Goal: Task Accomplishment & Management: Complete application form

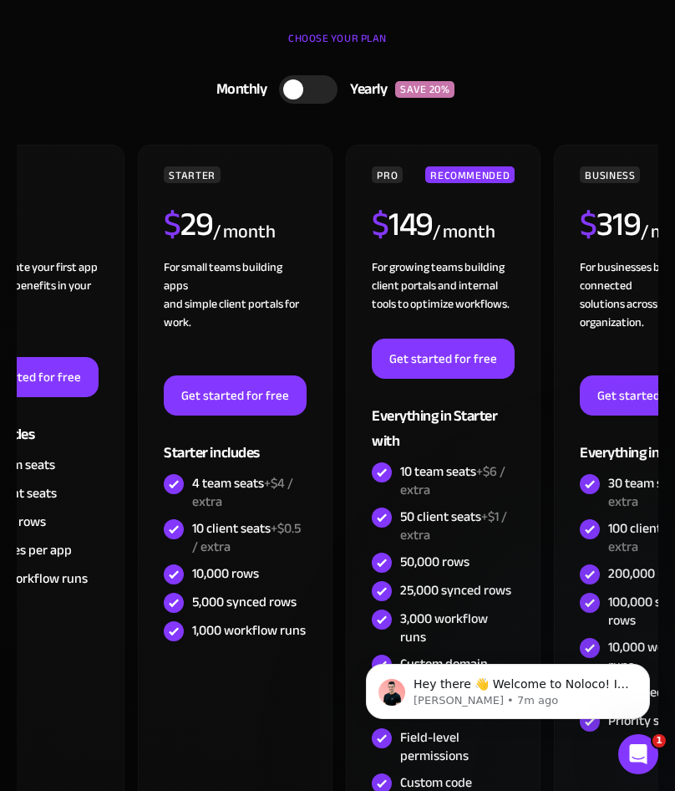
click at [166, 58] on div "CHOOSE YOUR PLAN" at bounding box center [338, 47] width 642 height 42
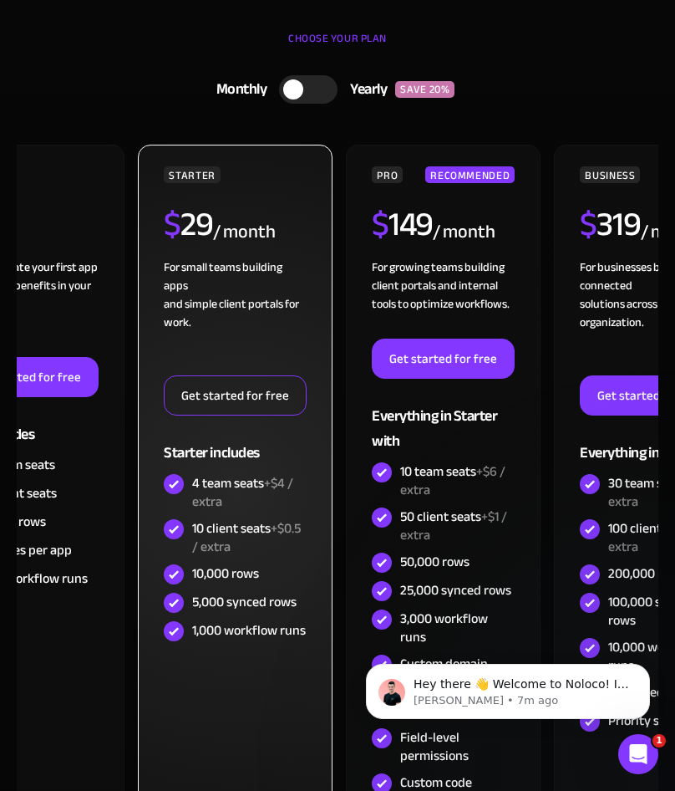
click at [237, 394] on link "Get started for free" at bounding box center [235, 395] width 143 height 40
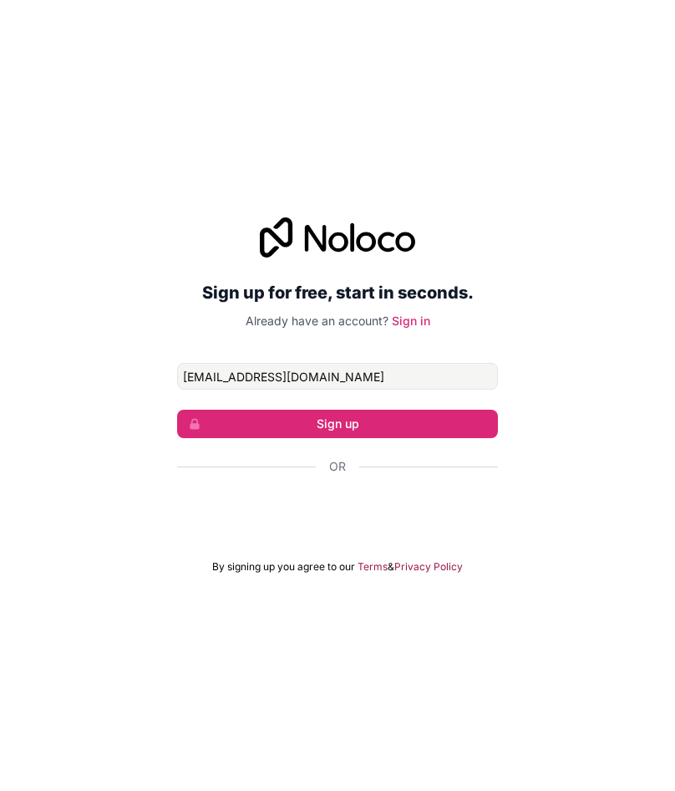
type input "[EMAIL_ADDRESS][DOMAIN_NAME]"
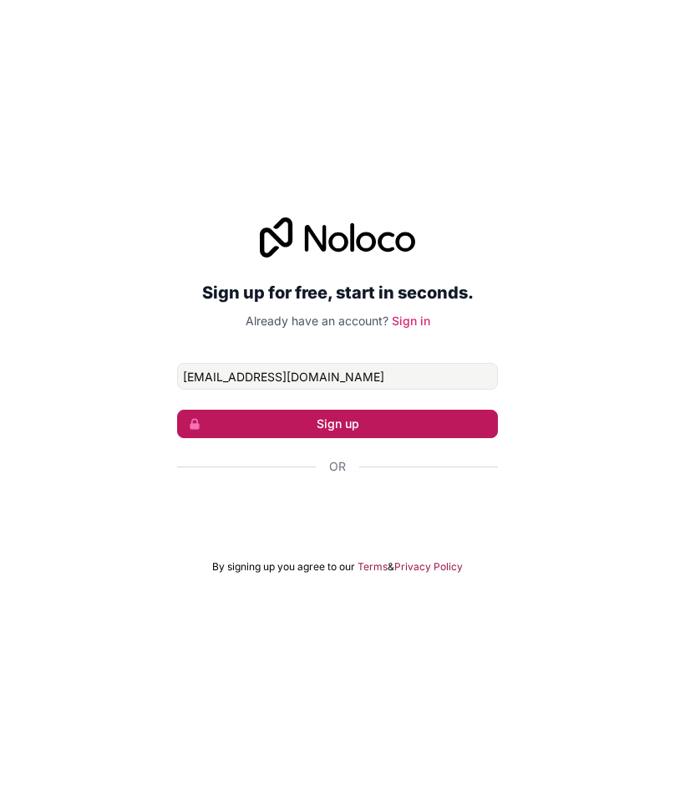
click at [324, 429] on button "Sign up" at bounding box center [337, 424] width 321 height 28
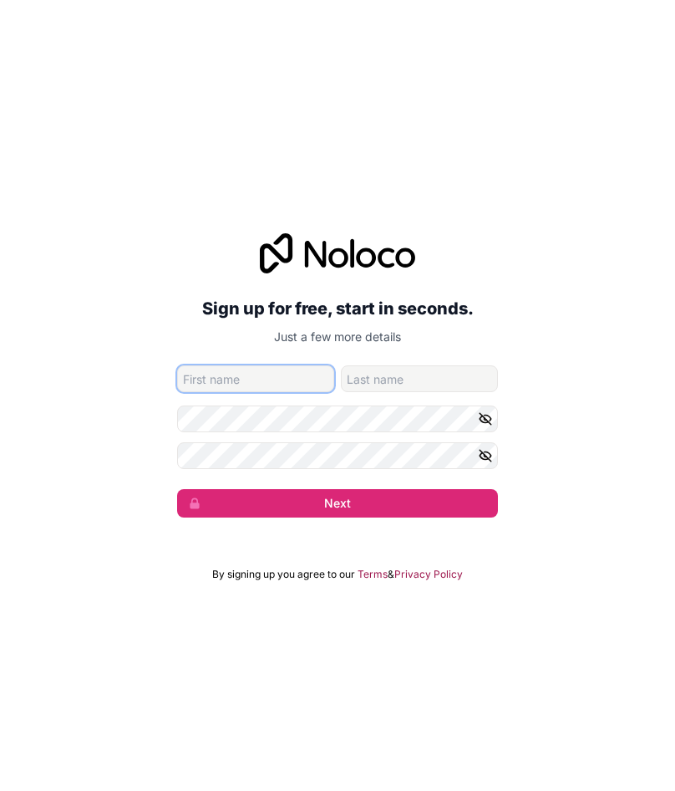
click at [280, 375] on input "given-name" at bounding box center [255, 378] width 157 height 27
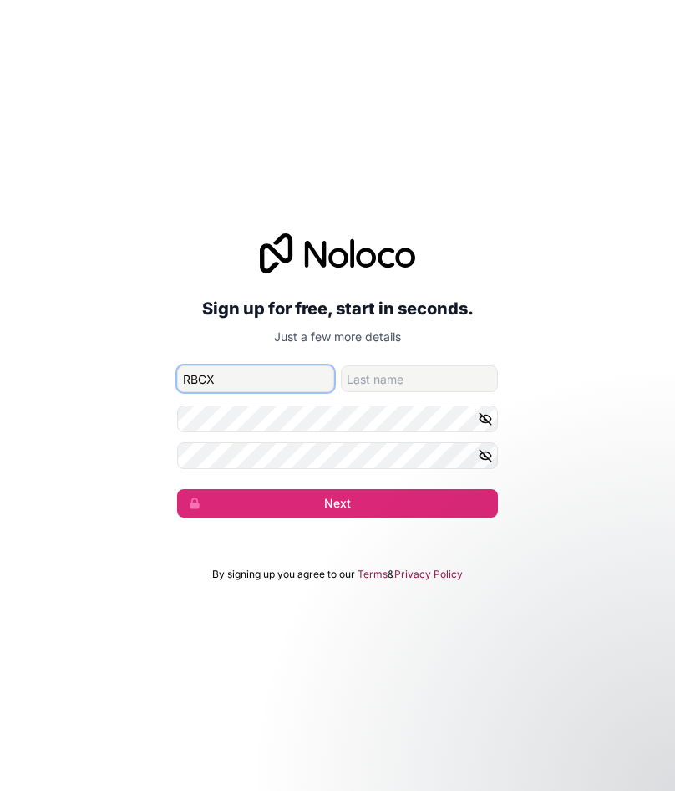
type input "RBCX"
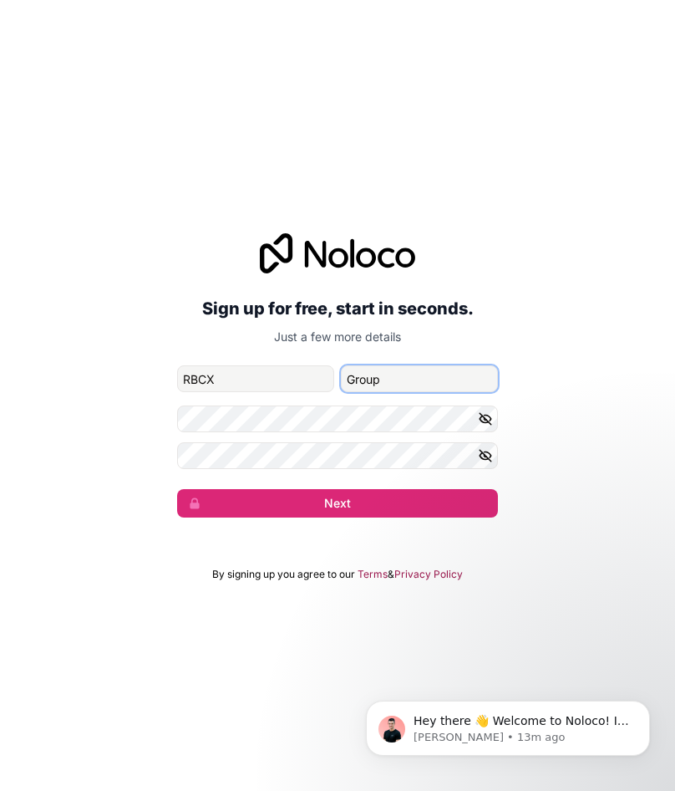
type input "Group"
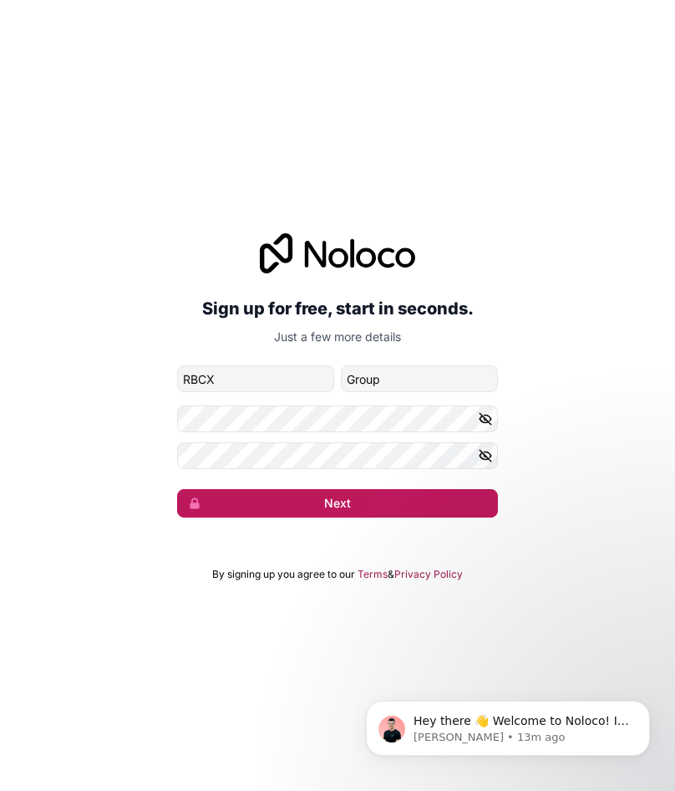
click at [420, 501] on button "Next" at bounding box center [337, 503] width 321 height 28
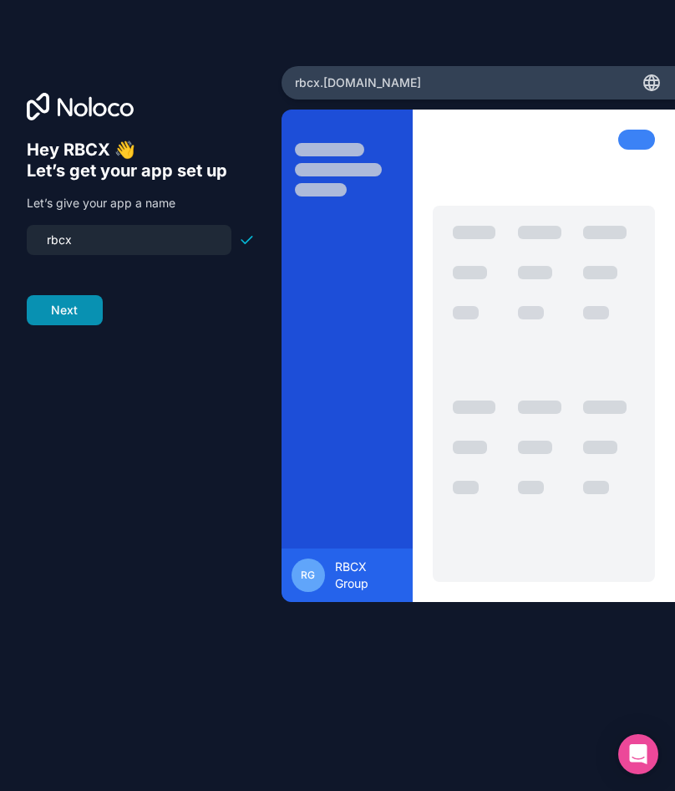
click at [74, 318] on button "Next" at bounding box center [65, 310] width 76 height 30
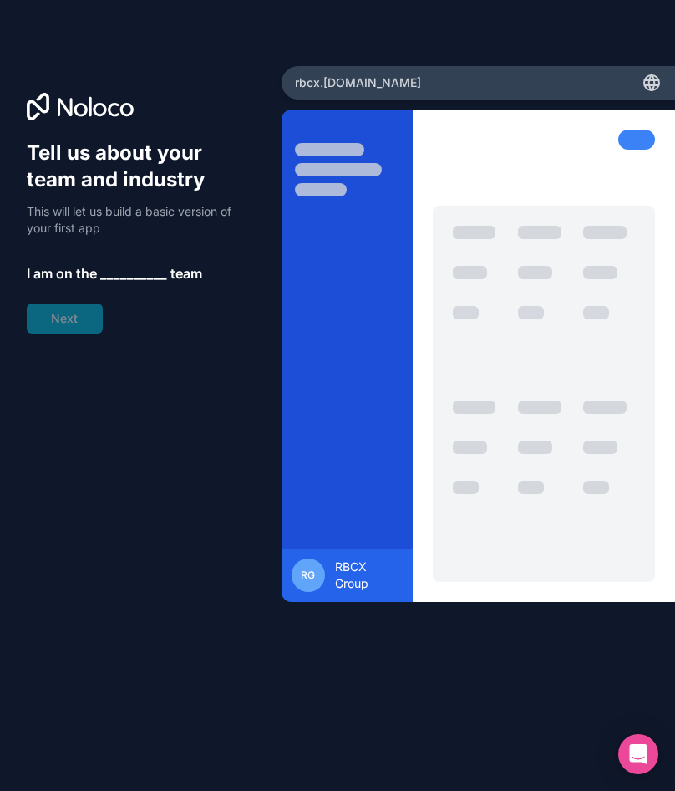
click at [105, 278] on span "__________" at bounding box center [133, 273] width 67 height 20
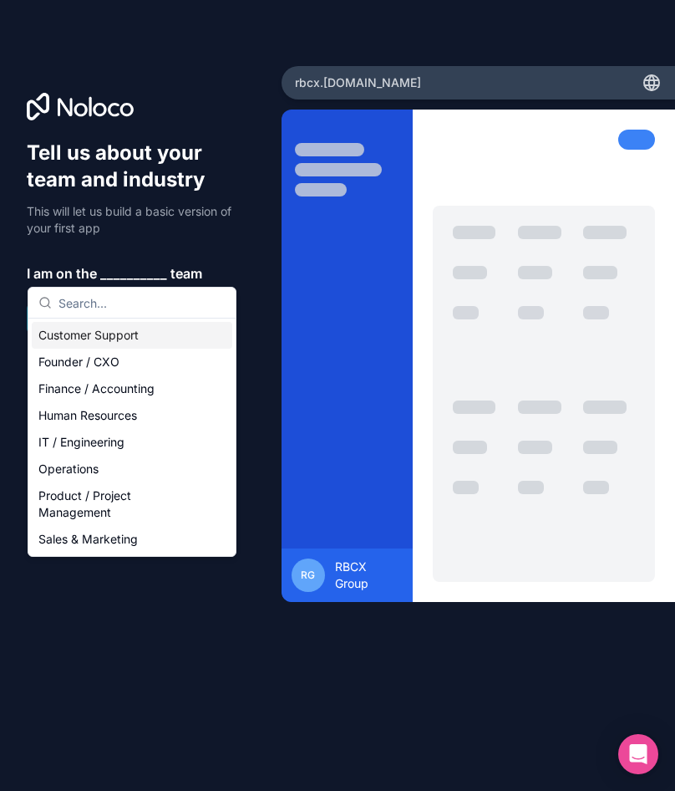
click at [115, 273] on span "__________" at bounding box center [133, 273] width 67 height 20
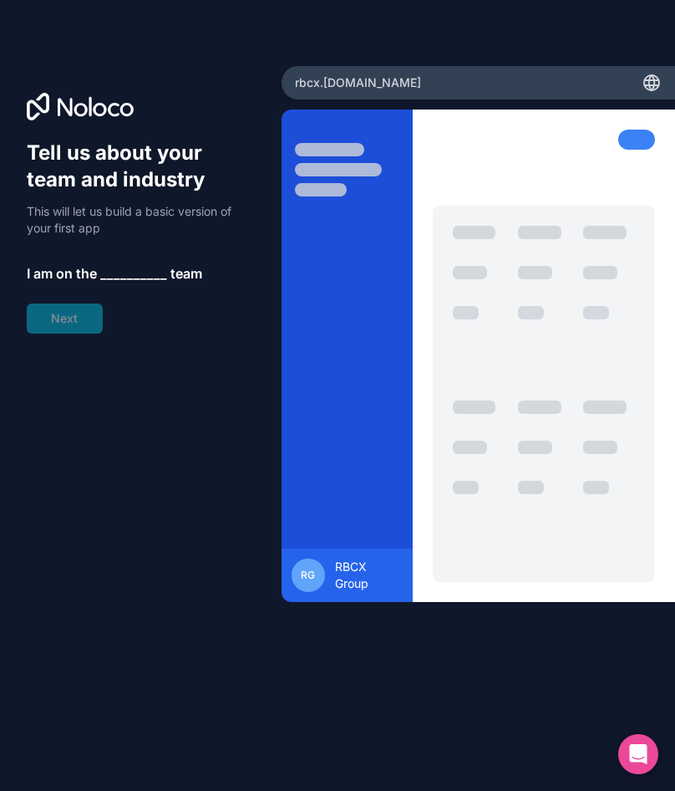
click at [121, 271] on span "__________" at bounding box center [133, 273] width 67 height 20
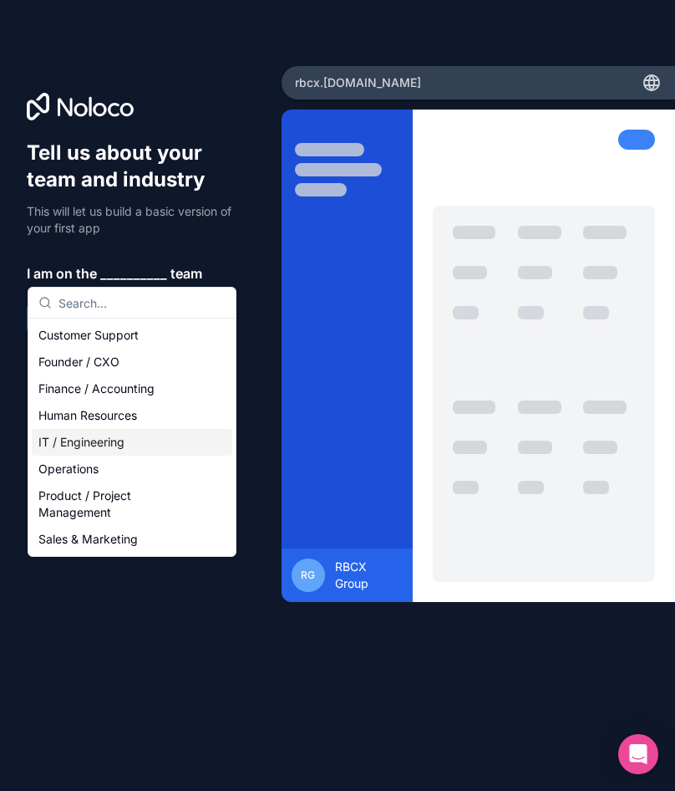
click at [82, 450] on div "IT / Engineering" at bounding box center [132, 442] width 201 height 27
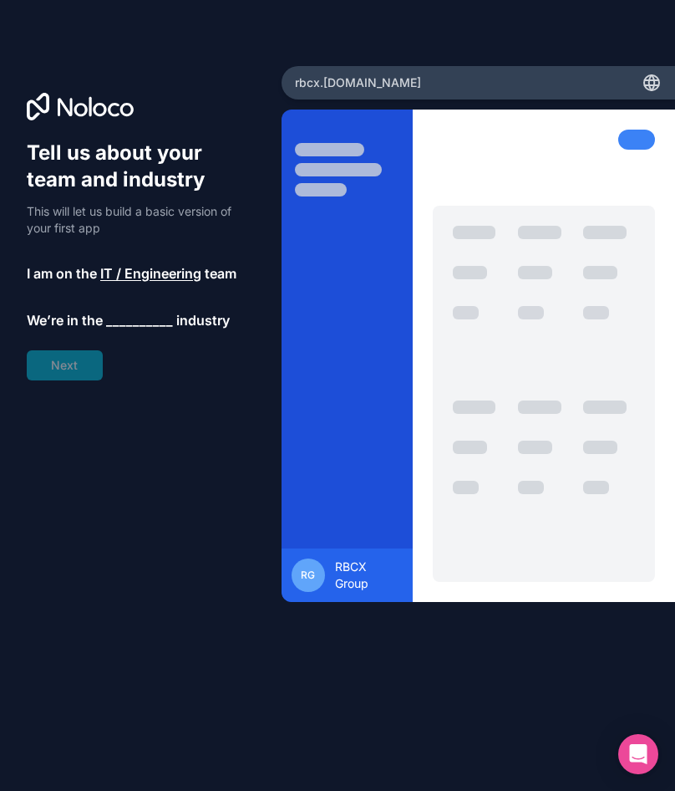
click at [127, 319] on span "__________" at bounding box center [139, 320] width 67 height 20
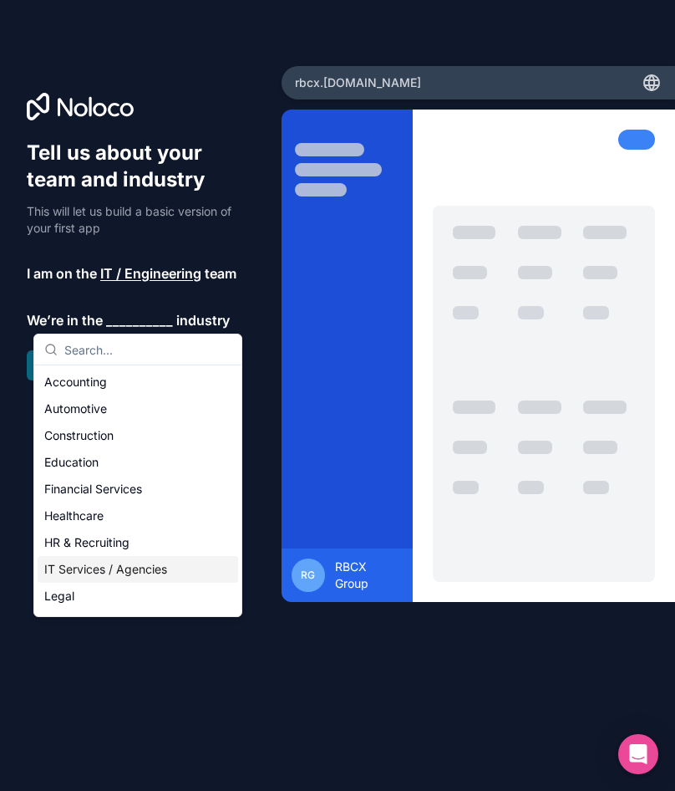
click at [64, 561] on div "IT Services / Agencies" at bounding box center [138, 569] width 201 height 27
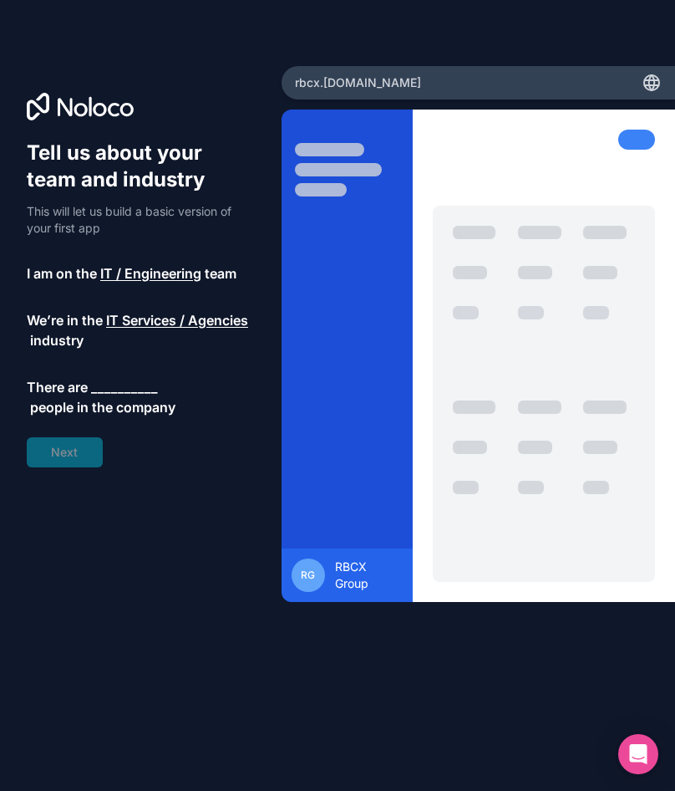
click at [109, 389] on span "__________" at bounding box center [124, 387] width 67 height 20
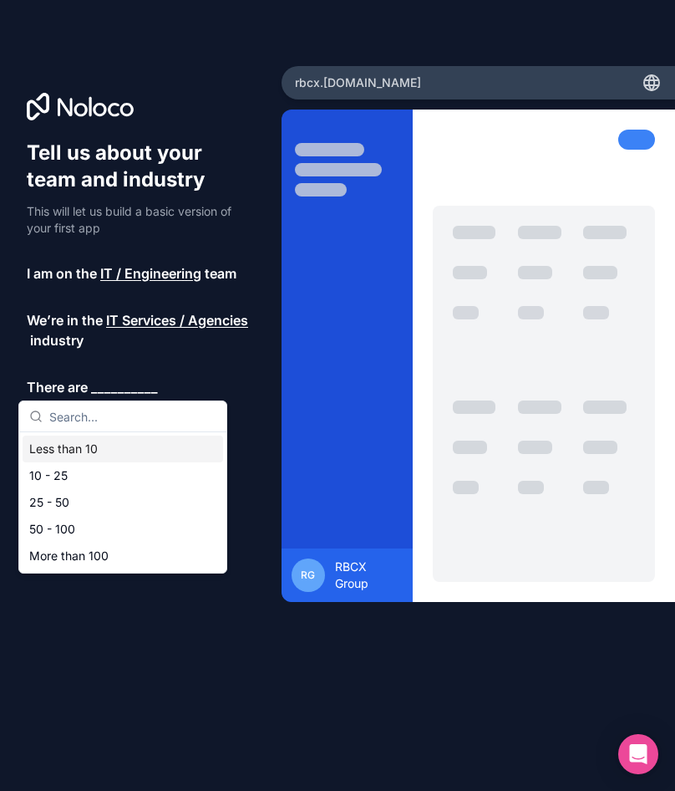
click at [103, 453] on div "Less than 10" at bounding box center [123, 449] width 201 height 27
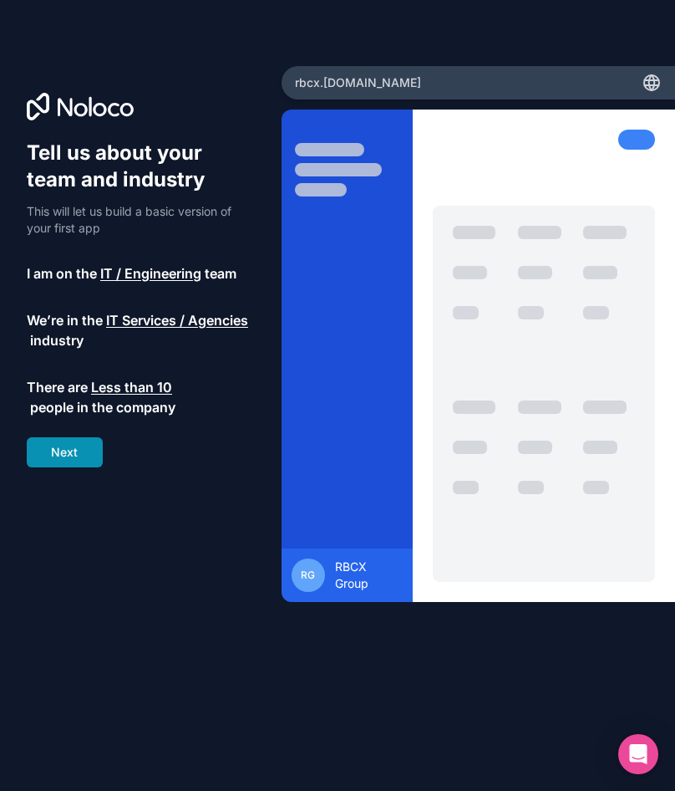
click at [74, 445] on button "Next" at bounding box center [65, 452] width 76 height 30
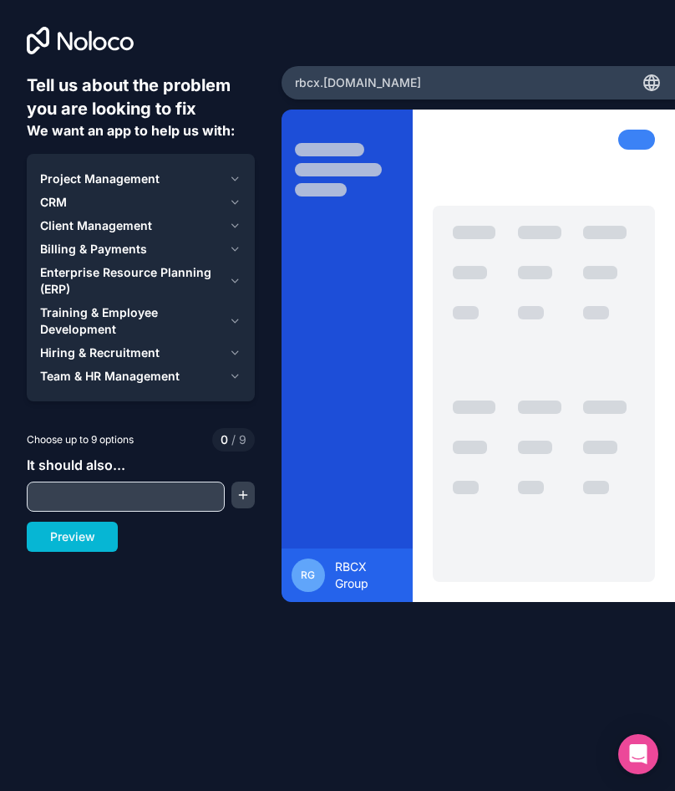
click at [238, 179] on icon "button" at bounding box center [235, 178] width 13 height 13
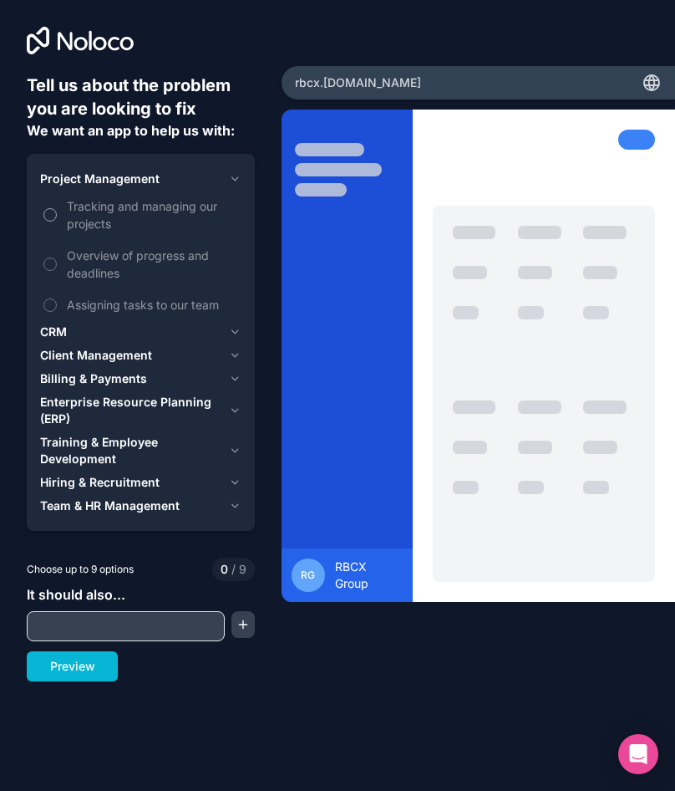
click at [90, 210] on span "Tracking and managing our projects" at bounding box center [152, 214] width 171 height 35
click at [57, 210] on button "Tracking and managing our projects" at bounding box center [49, 214] width 13 height 13
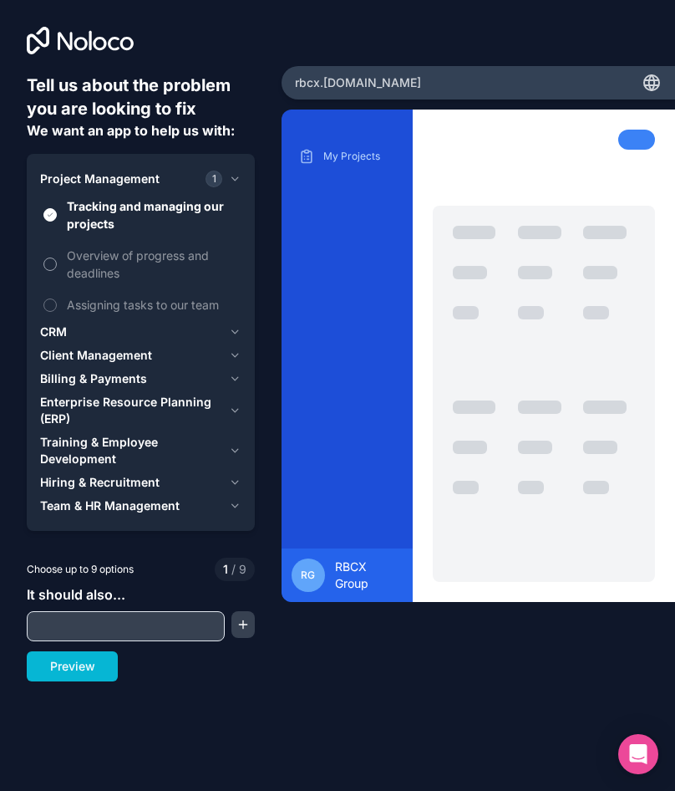
click at [49, 258] on button "Overview of progress and deadlines" at bounding box center [49, 263] width 13 height 13
click at [58, 309] on label "Assigning tasks to our team" at bounding box center [140, 304] width 201 height 31
click at [57, 309] on button "Assigning tasks to our team" at bounding box center [49, 304] width 13 height 13
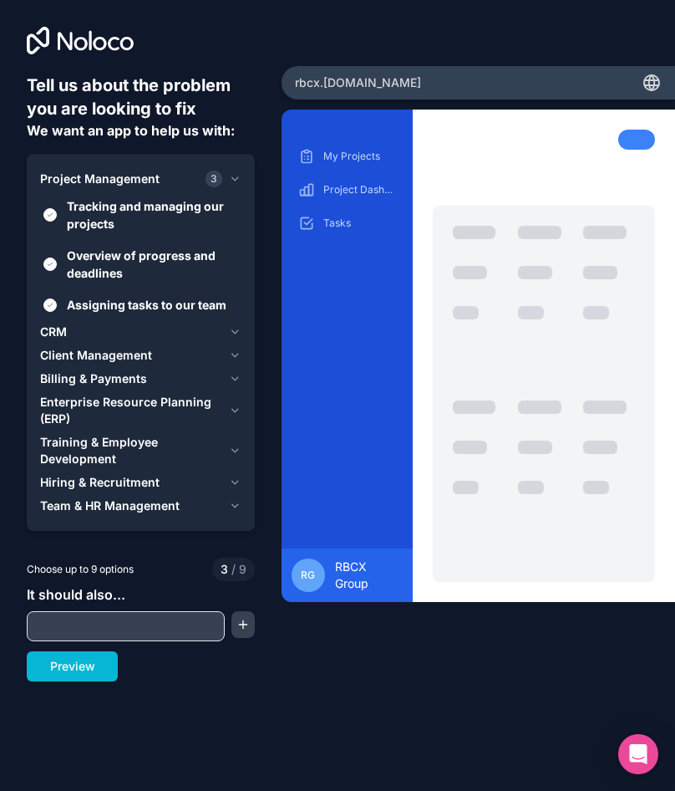
click at [240, 324] on button "CRM" at bounding box center [140, 331] width 201 height 23
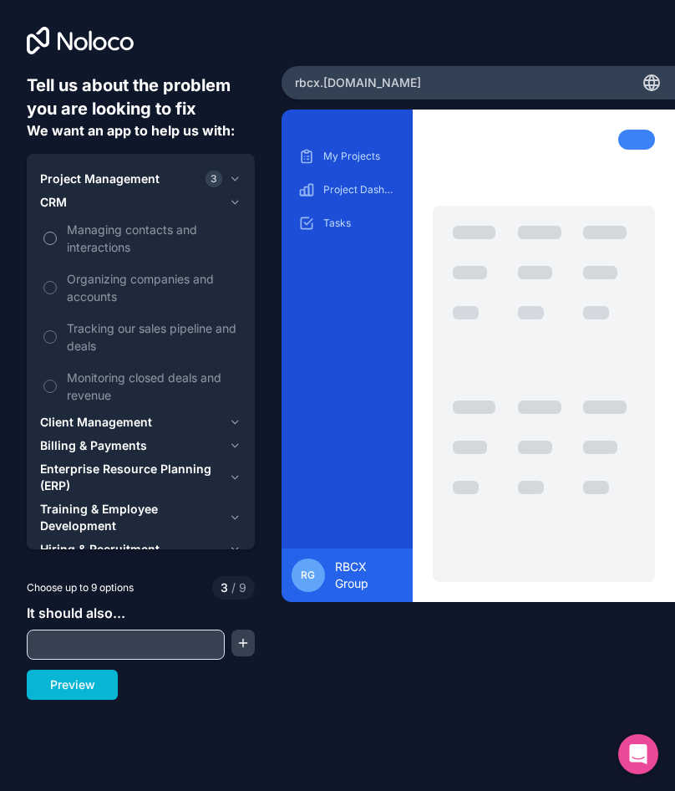
click at [50, 235] on button "Managing contacts and interactions" at bounding box center [49, 238] width 13 height 13
click at [54, 283] on button "Organizing companies and accounts" at bounding box center [49, 287] width 13 height 13
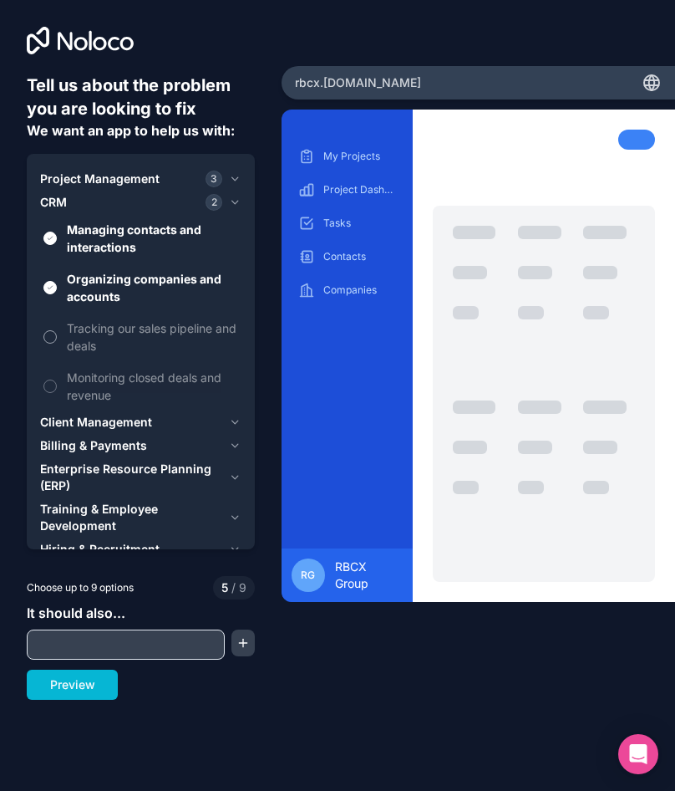
click at [55, 334] on button "Tracking our sales pipeline and deals" at bounding box center [49, 336] width 13 height 13
click at [57, 387] on label "Monitoring closed deals and revenue" at bounding box center [140, 386] width 201 height 48
click at [57, 387] on button "Monitoring closed deals and revenue" at bounding box center [49, 386] width 13 height 13
click at [50, 387] on button "Monitoring closed deals and revenue" at bounding box center [49, 386] width 13 height 13
click at [199, 425] on div "Client Management" at bounding box center [131, 422] width 182 height 17
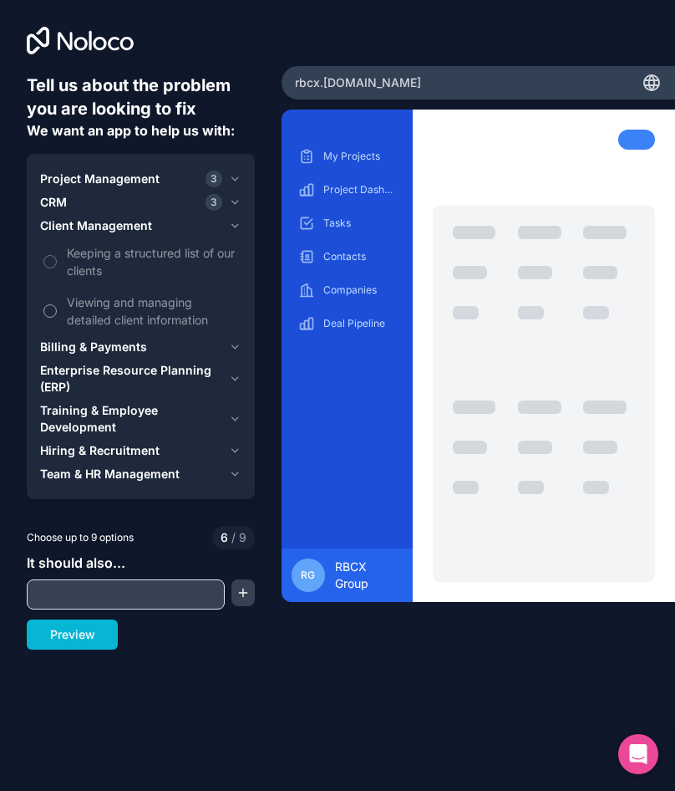
drag, startPoint x: 72, startPoint y: 260, endPoint x: 79, endPoint y: 297, distance: 37.4
click at [71, 260] on span "Keeping a structured list of our clients" at bounding box center [152, 261] width 171 height 35
click at [57, 260] on button "Keeping a structured list of our clients" at bounding box center [49, 261] width 13 height 13
click at [69, 318] on span "Viewing and managing detailed client information" at bounding box center [152, 310] width 171 height 35
click at [57, 318] on button "Viewing and managing detailed client information" at bounding box center [49, 310] width 13 height 13
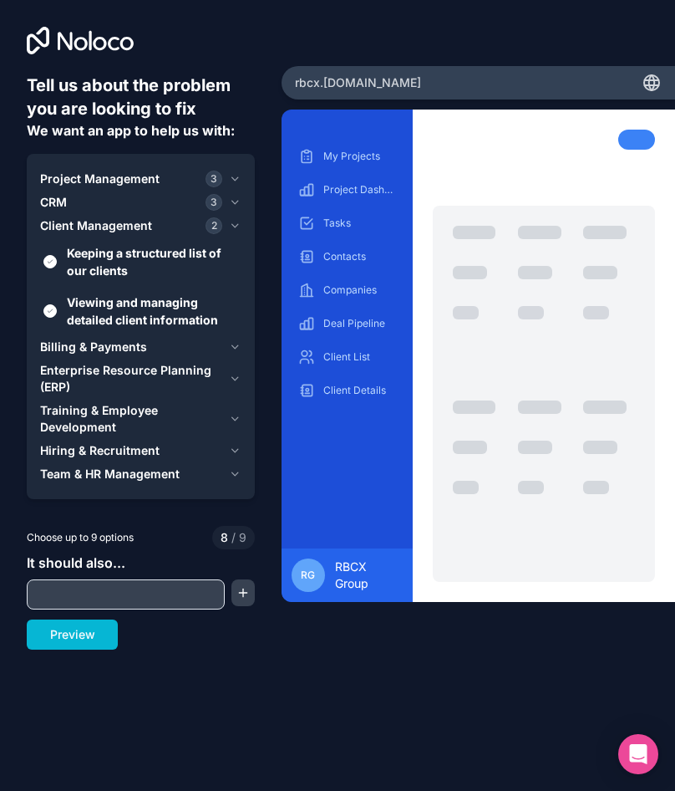
click at [104, 349] on span "Billing & Payments" at bounding box center [93, 347] width 107 height 17
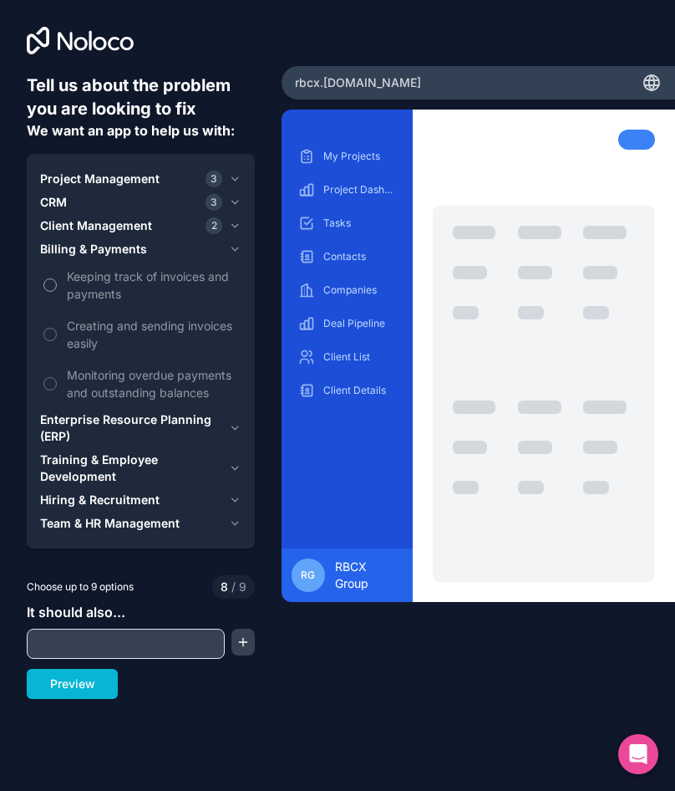
click at [108, 296] on span "Keeping track of invoices and payments" at bounding box center [152, 285] width 171 height 35
click at [57, 292] on button "Keeping track of invoices and payments" at bounding box center [49, 284] width 13 height 13
click at [100, 334] on span "Creating and sending invoices easily" at bounding box center [152, 334] width 171 height 35
click at [86, 381] on span "Monitoring overdue payments and outstanding balances" at bounding box center [152, 383] width 171 height 35
click at [94, 417] on span "Enterprise Resource Planning (ERP)" at bounding box center [131, 427] width 182 height 33
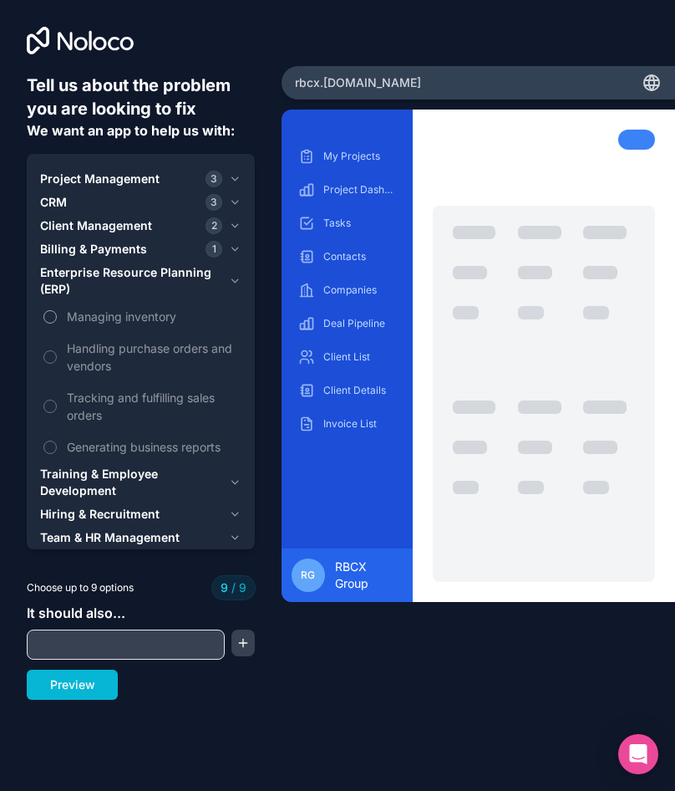
click at [109, 320] on span "Managing inventory" at bounding box center [152, 317] width 171 height 18
click at [110, 354] on span "Handling purchase orders and vendors" at bounding box center [152, 356] width 171 height 35
click at [101, 404] on span "Tracking and fulfilling sales orders" at bounding box center [152, 406] width 171 height 35
click at [104, 443] on span "Generating business reports" at bounding box center [152, 447] width 171 height 18
click at [101, 475] on span "Training & Employee Development" at bounding box center [131, 482] width 182 height 33
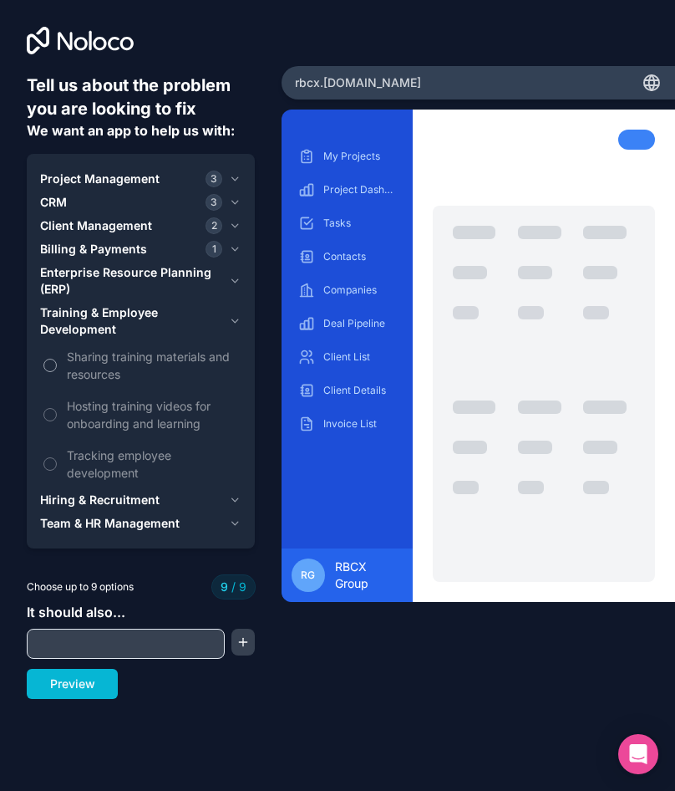
click at [135, 371] on span "Sharing training materials and resources" at bounding box center [152, 365] width 171 height 35
drag, startPoint x: 122, startPoint y: 415, endPoint x: 120, endPoint y: 427, distance: 11.8
click at [120, 415] on span "Hosting training videos for onboarding and learning" at bounding box center [152, 414] width 171 height 35
click at [120, 452] on span "Tracking employee development" at bounding box center [152, 463] width 171 height 35
click at [113, 498] on span "Hiring & Recruitment" at bounding box center [100, 500] width 120 height 17
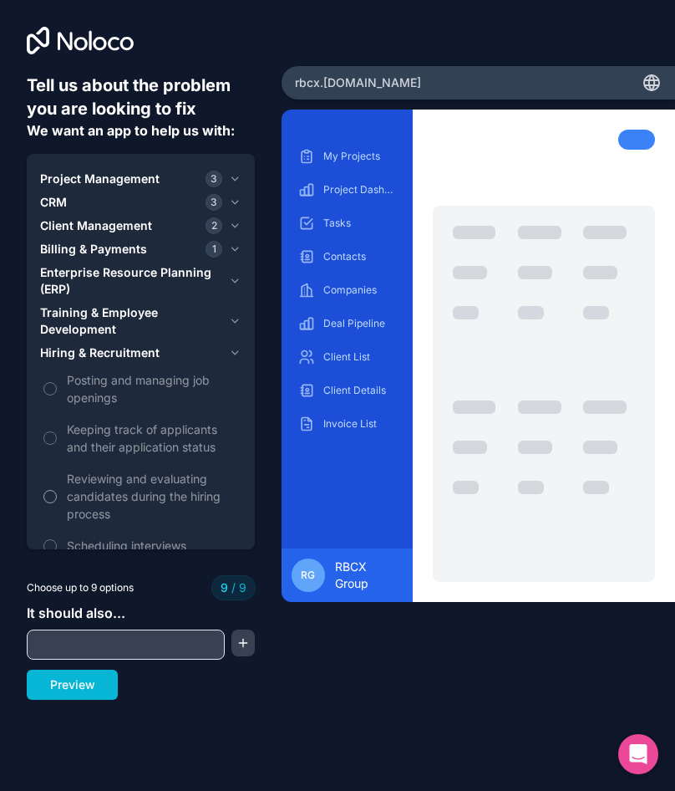
click at [121, 396] on span "Posting and managing job openings" at bounding box center [152, 388] width 171 height 35
click at [117, 438] on span "Keeping track of applicants and their application status" at bounding box center [152, 437] width 171 height 35
click at [113, 491] on span "Reviewing and evaluating candidates during the hiring process" at bounding box center [152, 496] width 171 height 53
click at [104, 538] on span "Scheduling interviews" at bounding box center [152, 546] width 171 height 18
click at [114, 325] on span "Training & Employee Development" at bounding box center [131, 320] width 182 height 33
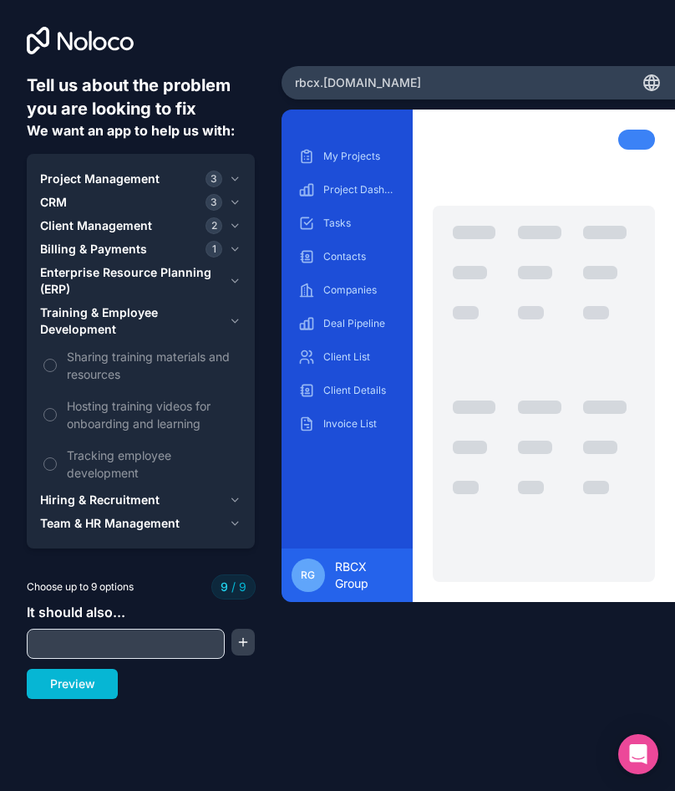
click at [79, 364] on span "Sharing training materials and resources" at bounding box center [152, 365] width 171 height 35
click at [183, 244] on div "Billing & Payments 1" at bounding box center [131, 249] width 182 height 17
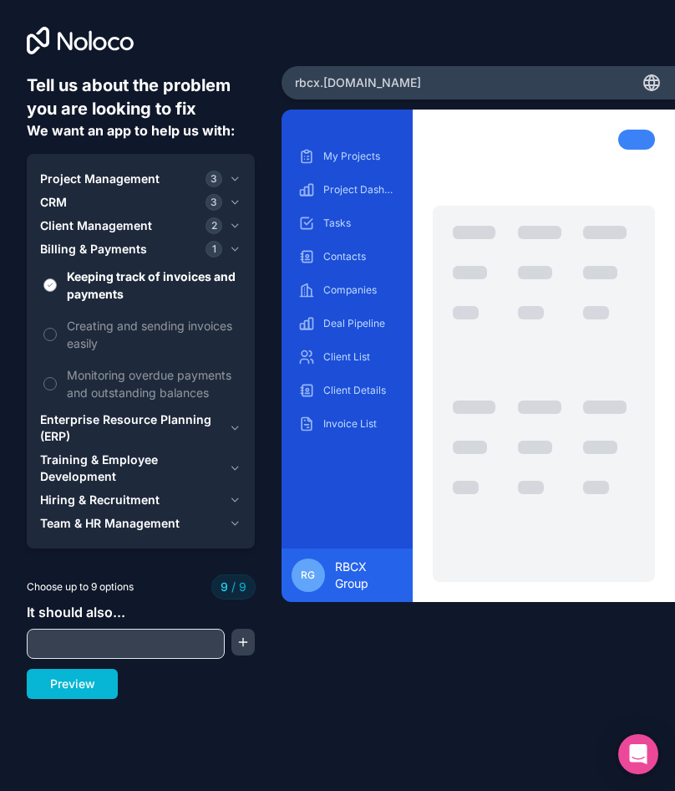
click at [54, 281] on button "Keeping track of invoices and payments" at bounding box center [49, 284] width 13 height 13
click at [164, 227] on div "Client Management 2" at bounding box center [131, 225] width 182 height 17
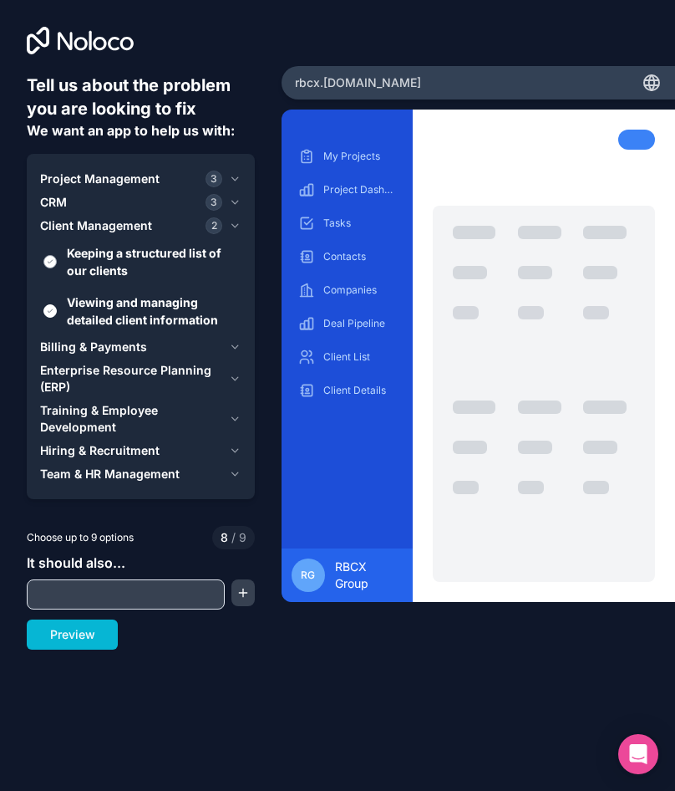
click at [53, 262] on button "Keeping a structured list of our clients" at bounding box center [49, 261] width 13 height 13
click at [48, 316] on button "Viewing and managing detailed client information" at bounding box center [49, 310] width 13 height 13
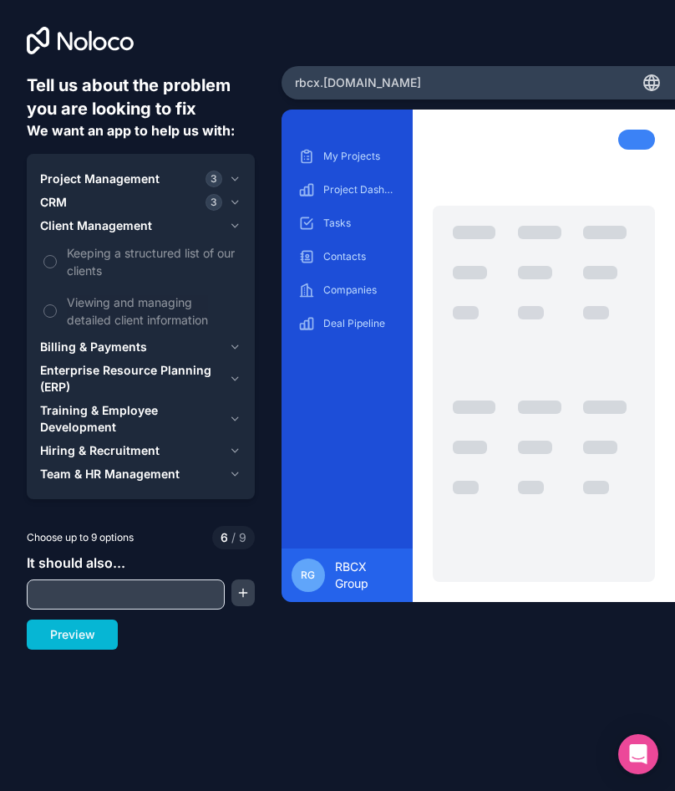
click at [175, 211] on button "CRM 3" at bounding box center [140, 202] width 201 height 23
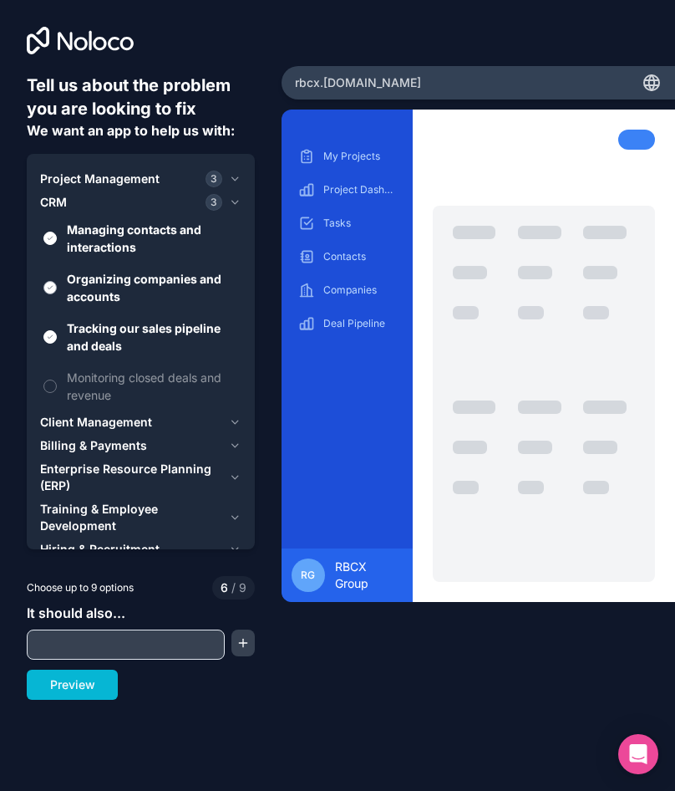
click at [53, 290] on button "Organizing companies and accounts" at bounding box center [49, 287] width 13 height 13
click at [113, 198] on div "CRM 2" at bounding box center [131, 202] width 182 height 17
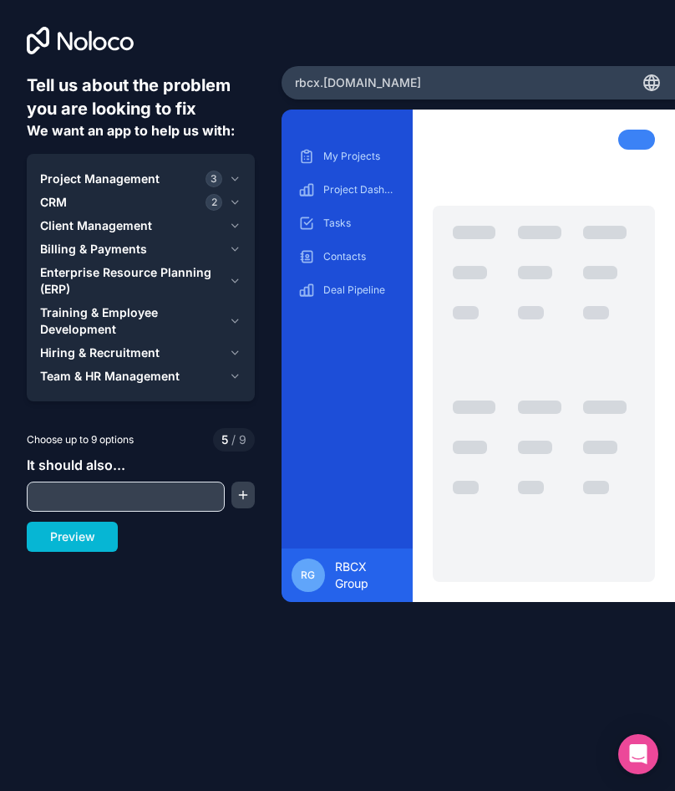
click at [144, 184] on span "Project Management" at bounding box center [100, 179] width 120 height 17
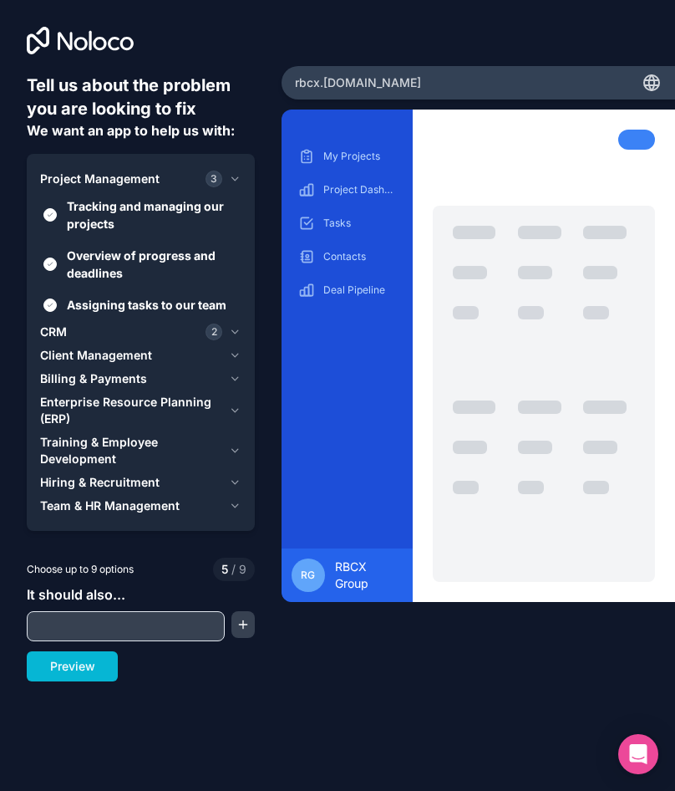
click at [144, 184] on span "Project Management" at bounding box center [100, 179] width 120 height 17
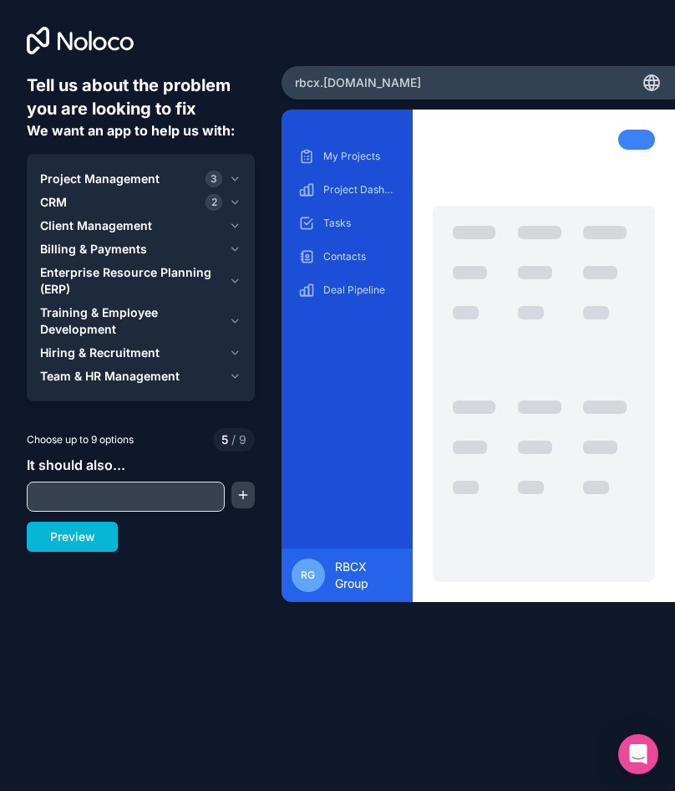
click at [100, 315] on span "Training & Employee Development" at bounding box center [131, 320] width 182 height 33
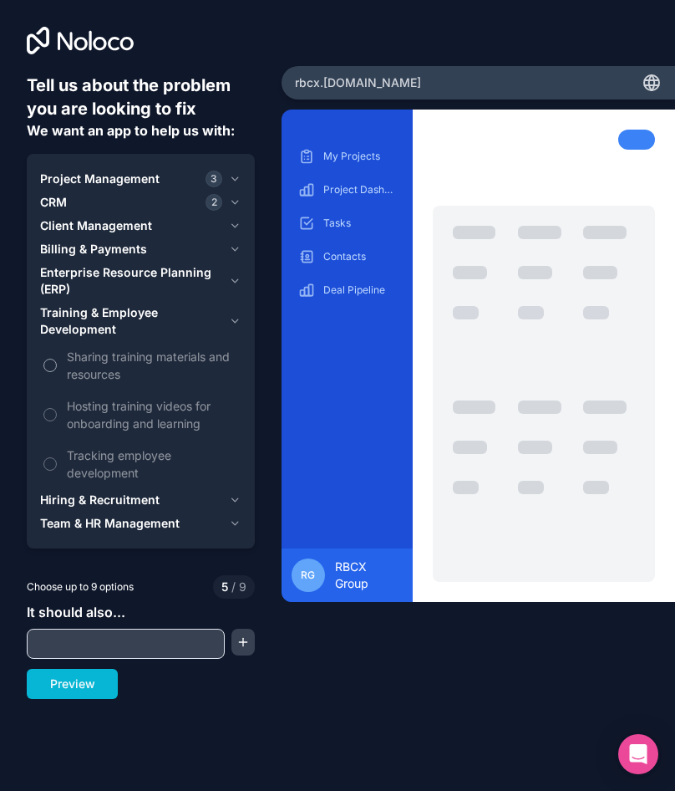
click at [48, 361] on button "Sharing training materials and resources" at bounding box center [49, 365] width 13 height 13
click at [48, 410] on button "Hosting training videos for onboarding and learning" at bounding box center [49, 414] width 13 height 13
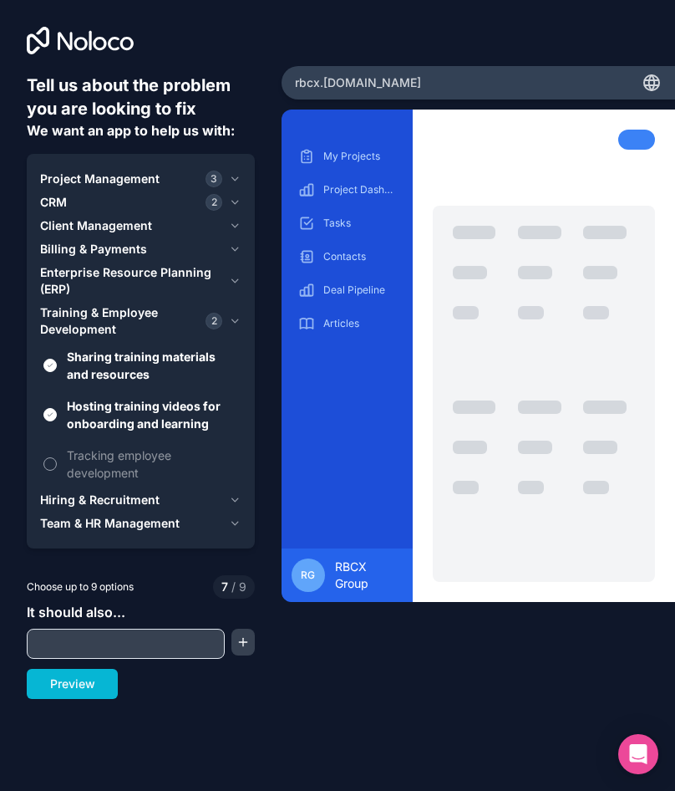
click at [50, 464] on button "Tracking employee development" at bounding box center [49, 463] width 13 height 13
click at [144, 498] on span "Hiring & Recruitment" at bounding box center [100, 500] width 120 height 17
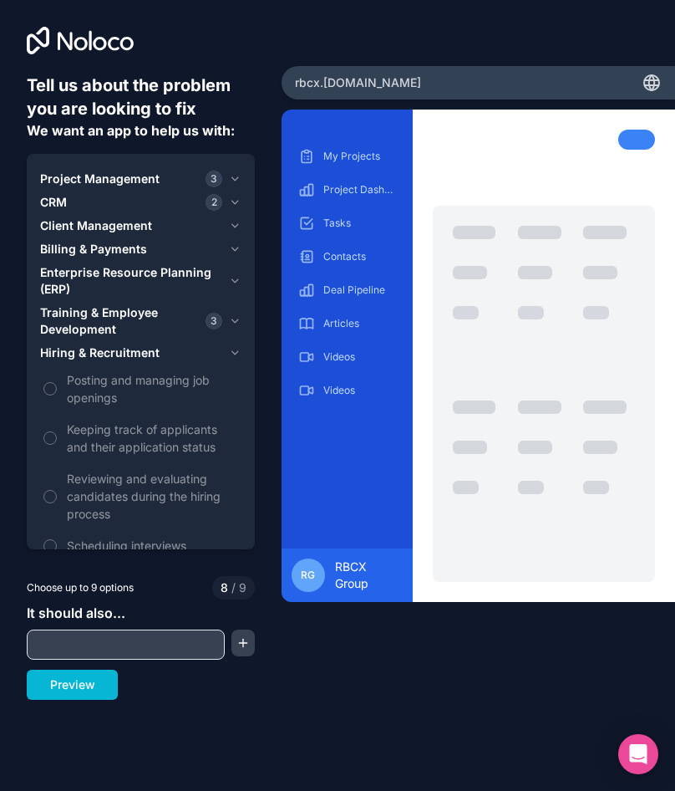
click at [227, 202] on button "CRM 2" at bounding box center [140, 202] width 201 height 23
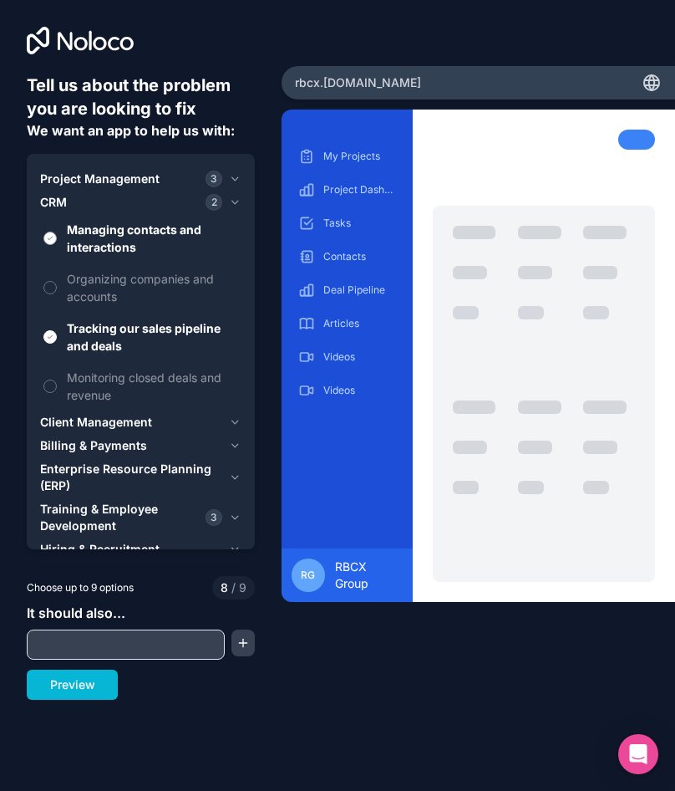
click at [53, 234] on button "Managing contacts and interactions" at bounding box center [49, 238] width 13 height 13
click at [49, 344] on label "Tracking our sales pipeline and deals" at bounding box center [140, 337] width 201 height 48
click at [49, 344] on button "Tracking our sales pipeline and deals" at bounding box center [49, 336] width 13 height 13
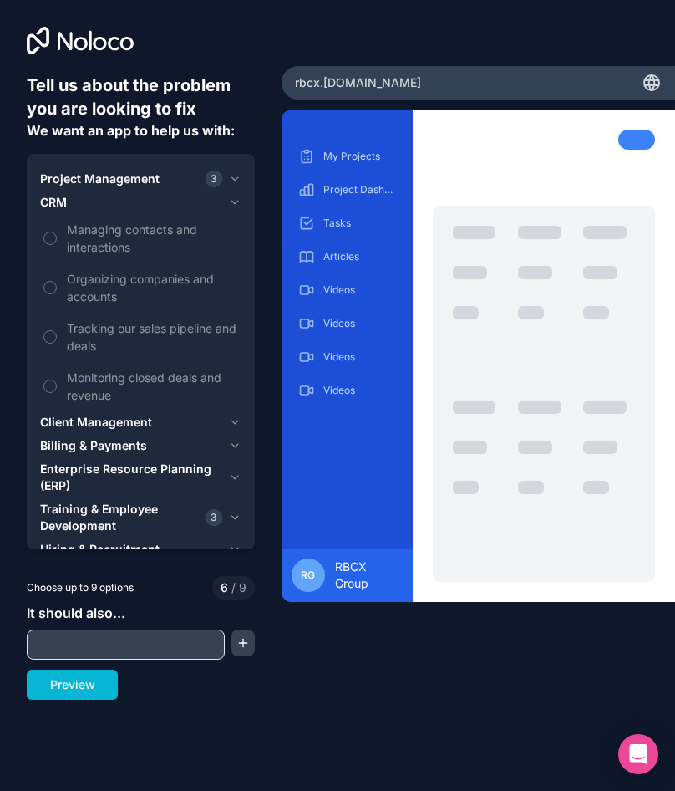
click at [202, 183] on div "Project Management 3" at bounding box center [131, 179] width 182 height 17
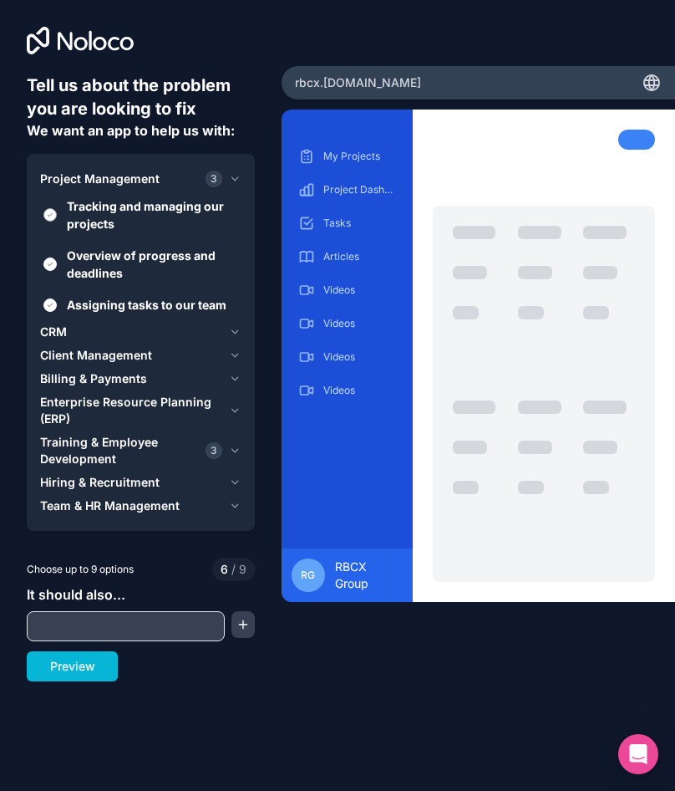
click at [57, 216] on label "Tracking and managing our projects" at bounding box center [140, 215] width 201 height 48
click at [57, 216] on button "Tracking and managing our projects" at bounding box center [49, 214] width 13 height 13
click at [45, 306] on button "Assigning tasks to our team" at bounding box center [49, 304] width 13 height 13
click at [154, 181] on span "Project Management" at bounding box center [100, 179] width 120 height 17
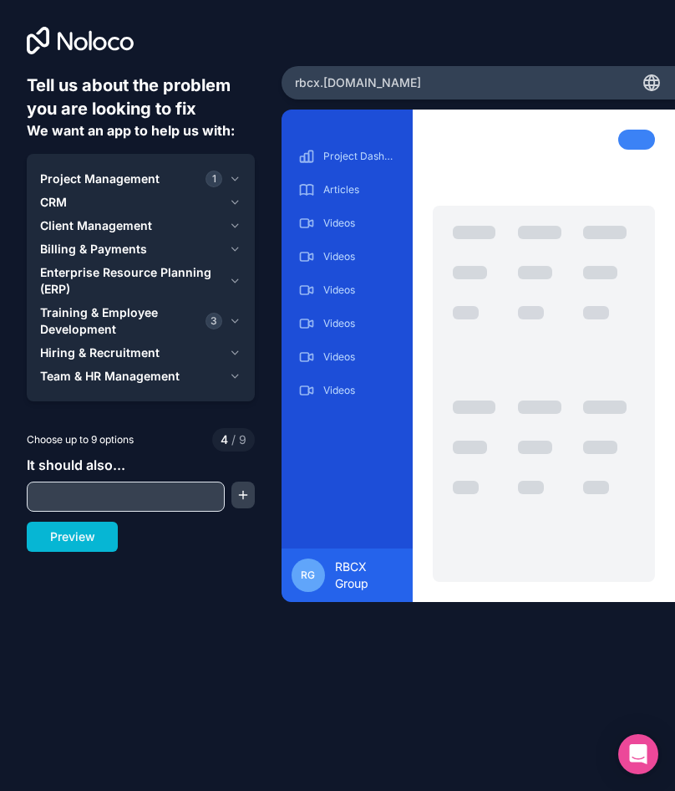
click at [98, 355] on span "Hiring & Recruitment" at bounding box center [100, 352] width 120 height 17
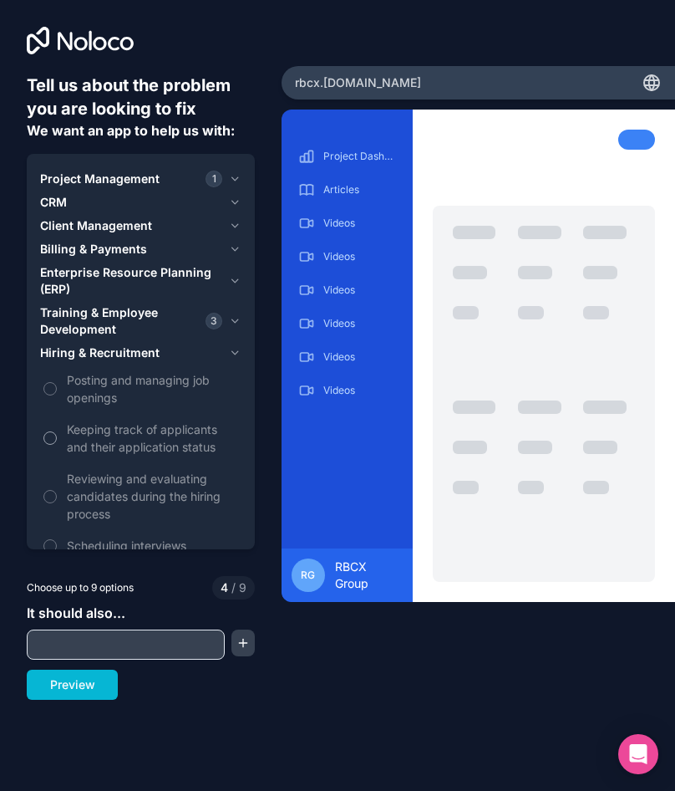
drag, startPoint x: 62, startPoint y: 389, endPoint x: 54, endPoint y: 436, distance: 48.4
click at [61, 389] on label "Posting and managing job openings" at bounding box center [140, 388] width 201 height 48
click at [57, 389] on button "Posting and managing job openings" at bounding box center [49, 388] width 13 height 13
click at [54, 436] on button "Keeping track of applicants and their application status" at bounding box center [49, 437] width 13 height 13
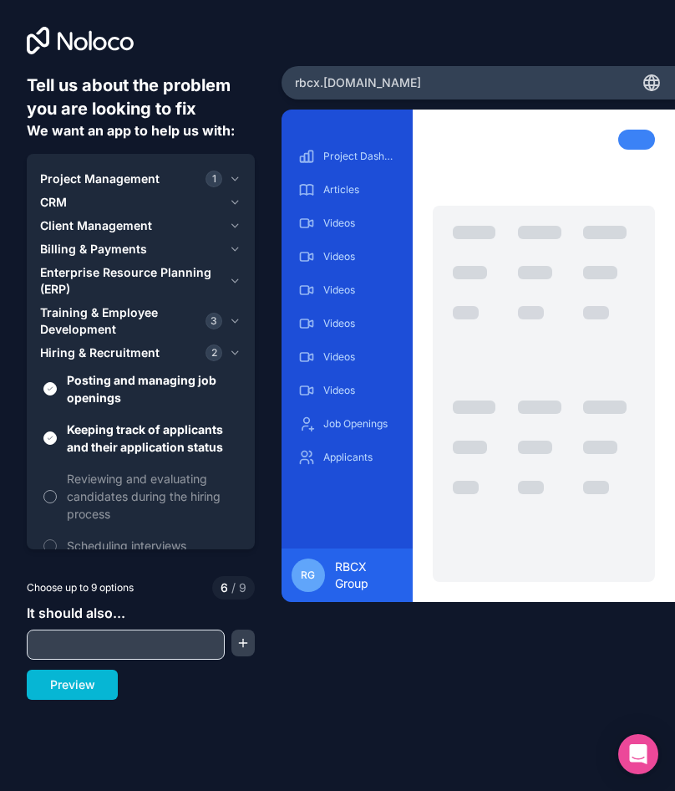
click at [59, 500] on label "Reviewing and evaluating candidates during the hiring process" at bounding box center [140, 496] width 201 height 66
click at [57, 500] on button "Reviewing and evaluating candidates during the hiring process" at bounding box center [49, 496] width 13 height 13
click at [53, 542] on button "Scheduling interviews" at bounding box center [49, 545] width 13 height 13
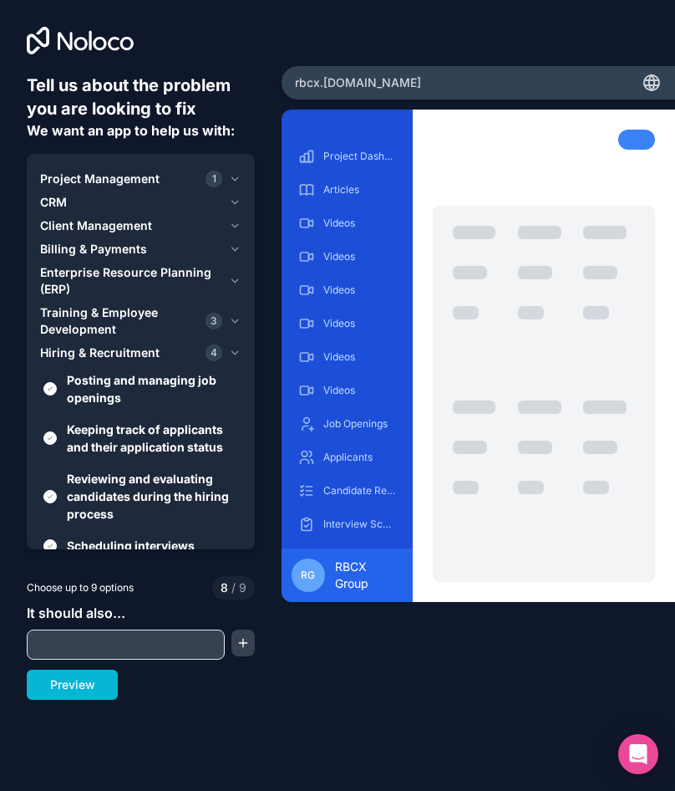
click at [176, 351] on div "Hiring & Recruitment 4" at bounding box center [131, 352] width 182 height 17
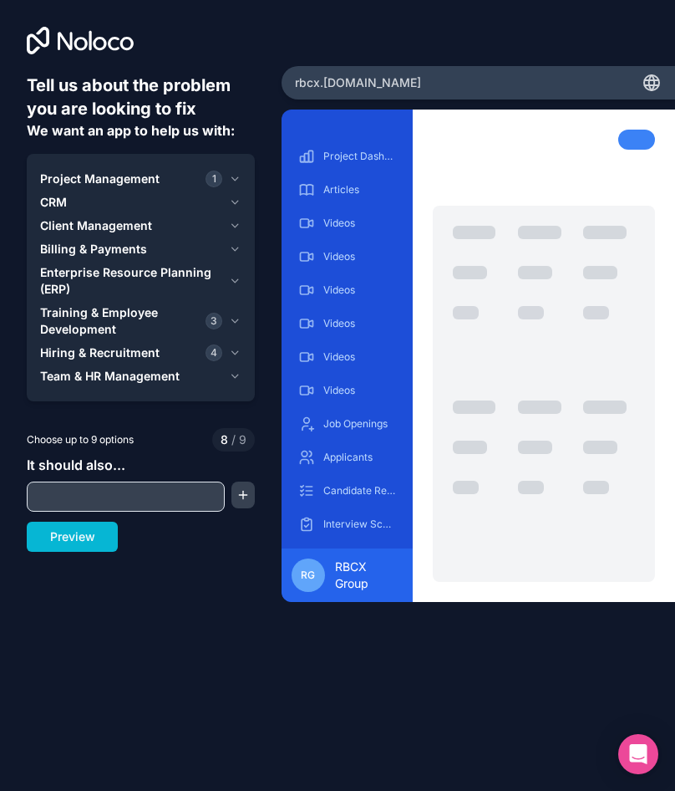
click at [147, 382] on span "Team & HR Management" at bounding box center [110, 376] width 140 height 17
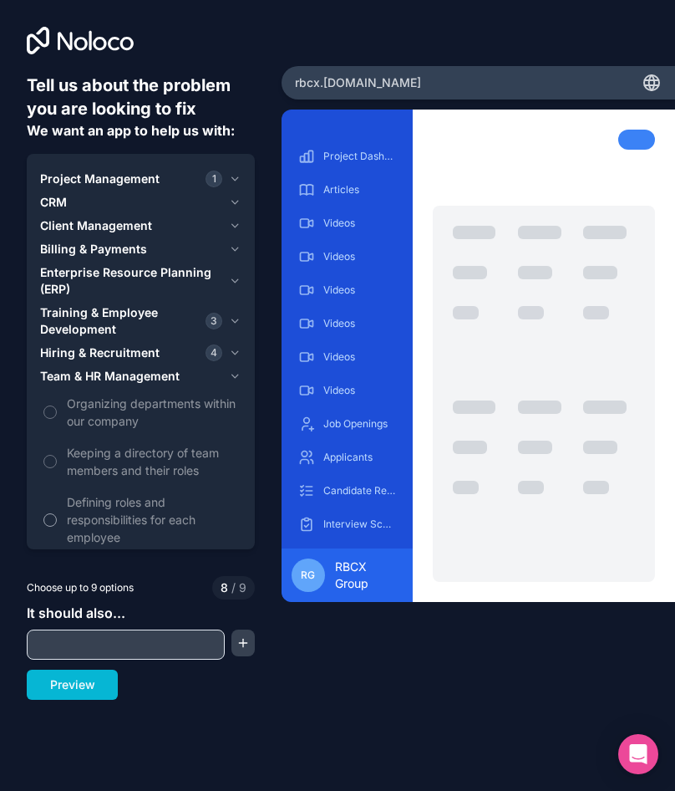
click at [44, 517] on button "Defining roles and responsibilities for each employee" at bounding box center [49, 519] width 13 height 13
click at [239, 641] on button "button" at bounding box center [243, 642] width 23 height 27
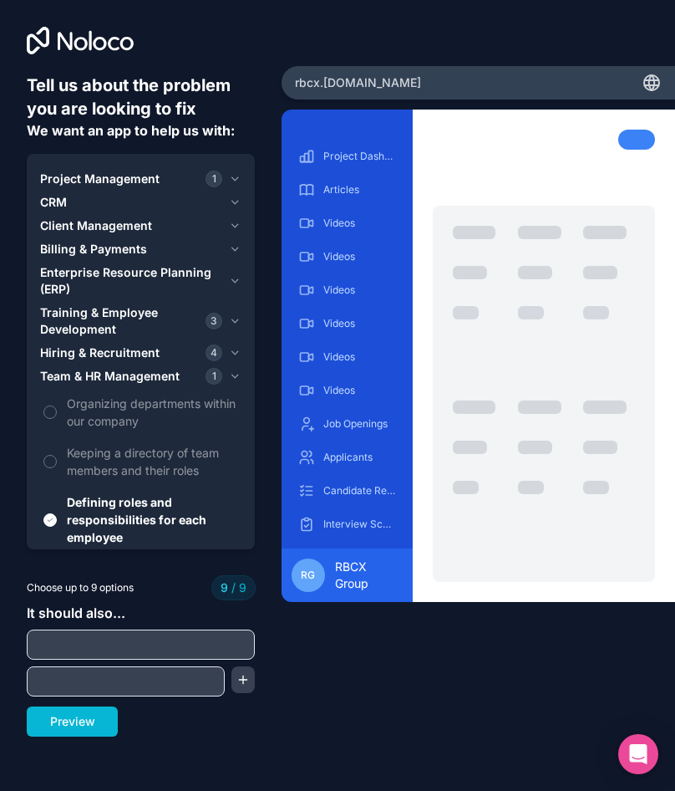
click at [142, 634] on input "text" at bounding box center [141, 644] width 220 height 23
type input "Organize departments within our company"
click at [198, 687] on input "text" at bounding box center [126, 681] width 190 height 23
click at [243, 680] on button "button" at bounding box center [243, 679] width 23 height 27
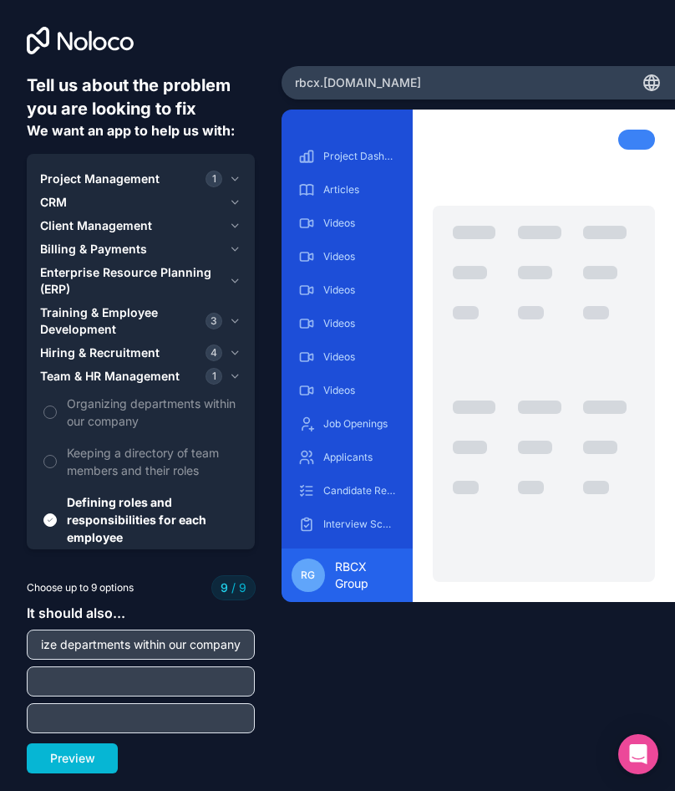
click at [157, 683] on input "text" at bounding box center [141, 681] width 220 height 23
type input "Keeping a directory of team members and their roles"
click at [77, 756] on button "Preview" at bounding box center [72, 758] width 91 height 30
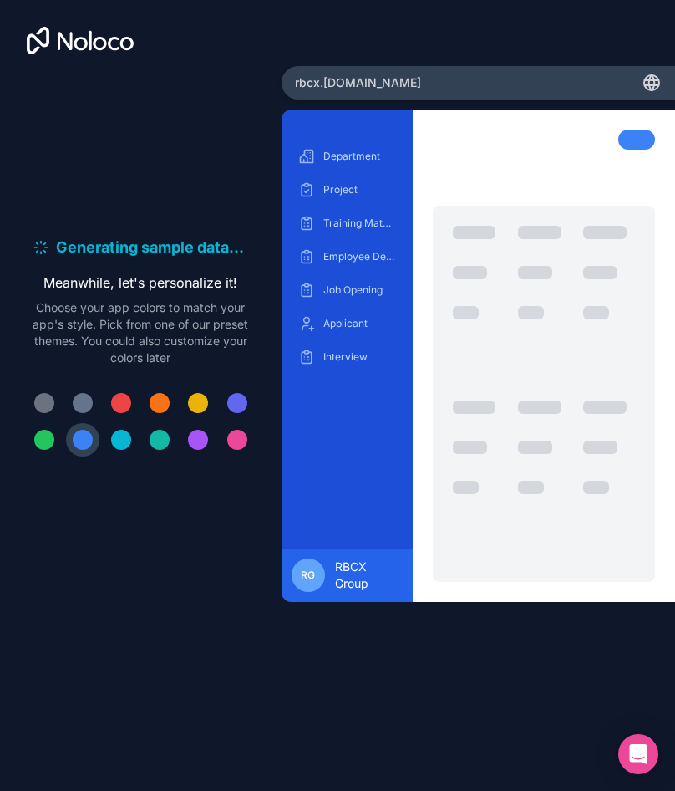
click at [196, 442] on div at bounding box center [198, 440] width 20 height 20
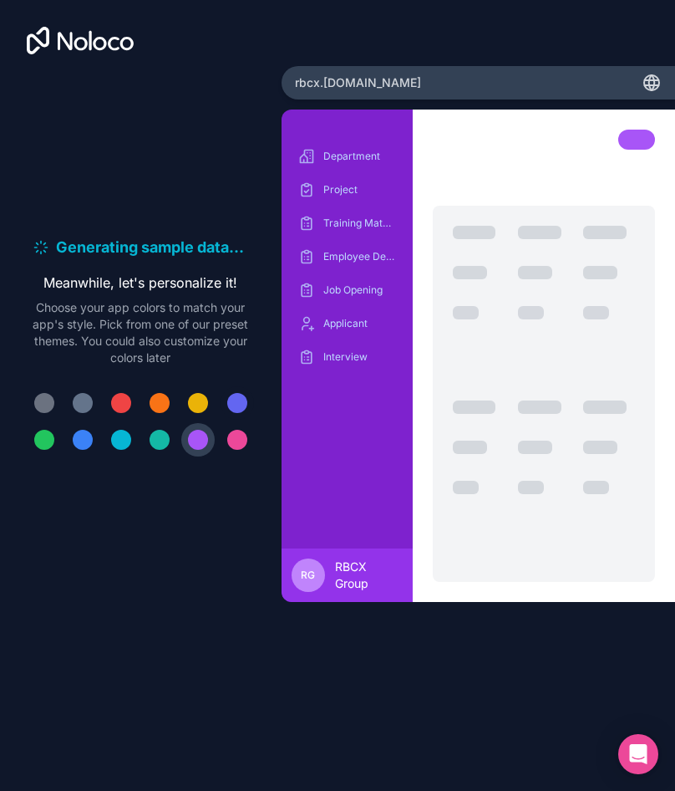
click at [238, 407] on div at bounding box center [237, 403] width 20 height 20
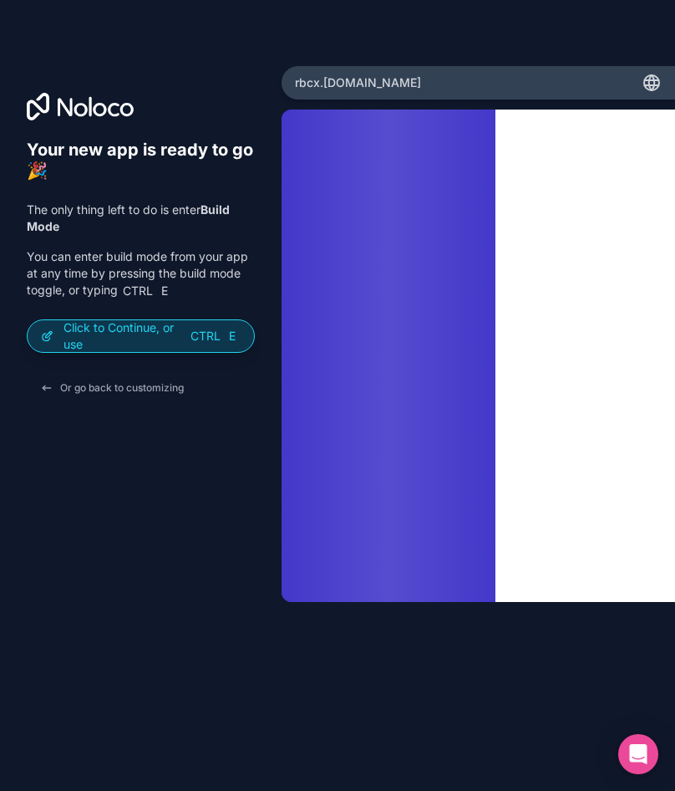
click at [158, 338] on p "Click to Continue, or use Ctrl E" at bounding box center [152, 335] width 177 height 33
click at [186, 337] on p "Click to Continue, or use Ctrl E" at bounding box center [152, 335] width 177 height 33
click at [48, 332] on icon at bounding box center [47, 335] width 13 height 13
